Goal: Task Accomplishment & Management: Use online tool/utility

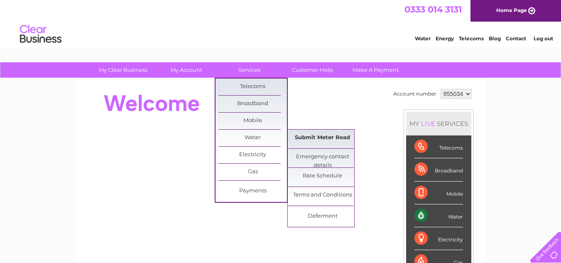
click at [309, 133] on link "Submit Meter Read" at bounding box center [322, 137] width 68 height 17
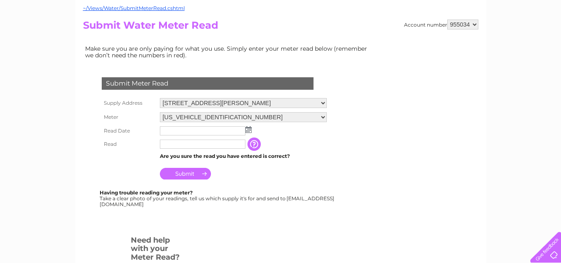
scroll to position [83, 0]
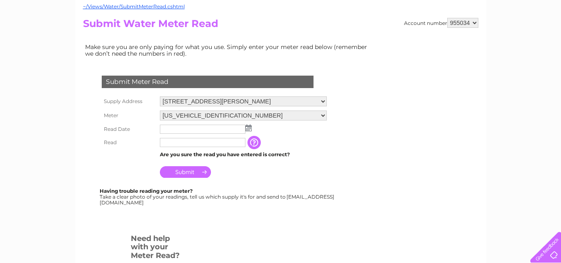
click at [248, 131] on img at bounding box center [248, 127] width 6 height 7
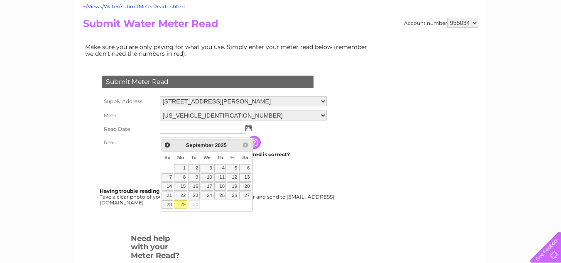
click at [183, 208] on link "29" at bounding box center [180, 204] width 13 height 8
type input "2025/09/29"
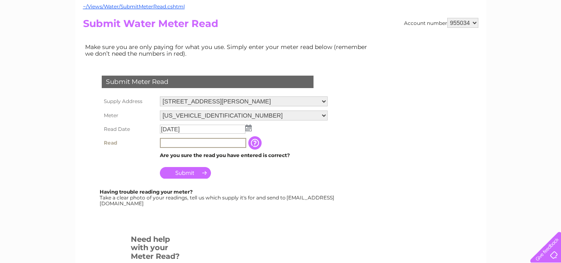
click at [205, 146] on input "text" at bounding box center [203, 143] width 86 height 10
type input "00684"
click at [186, 178] on input "Submit" at bounding box center [185, 173] width 51 height 12
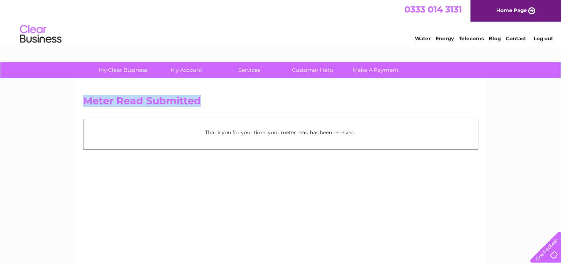
drag, startPoint x: 215, startPoint y: 95, endPoint x: 85, endPoint y: 98, distance: 129.5
click at [85, 98] on h2 "Meter Read Submitted" at bounding box center [280, 103] width 395 height 16
copy h2 "Meter Read Submitted"
